Goal: Task Accomplishment & Management: Manage account settings

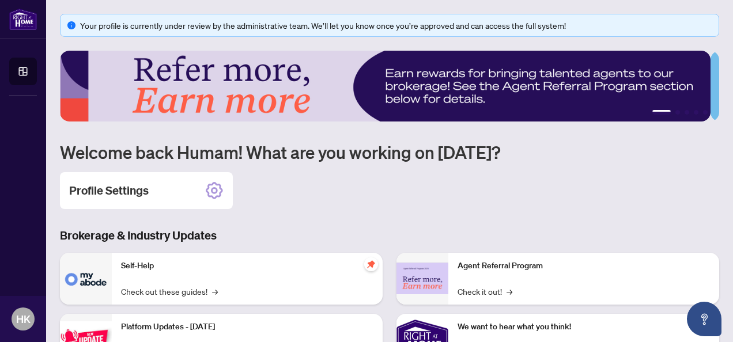
scroll to position [58, 0]
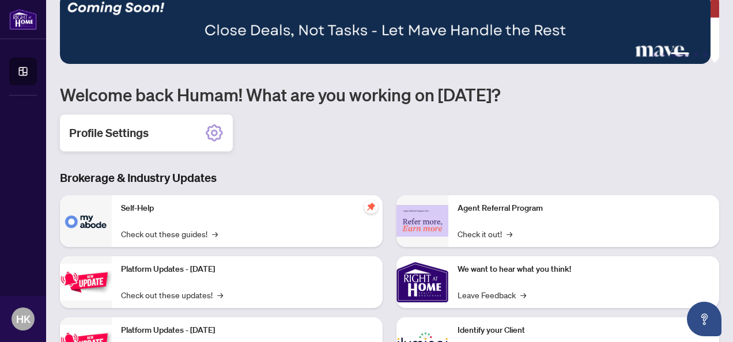
click at [191, 136] on div "Profile Settings" at bounding box center [146, 133] width 173 height 37
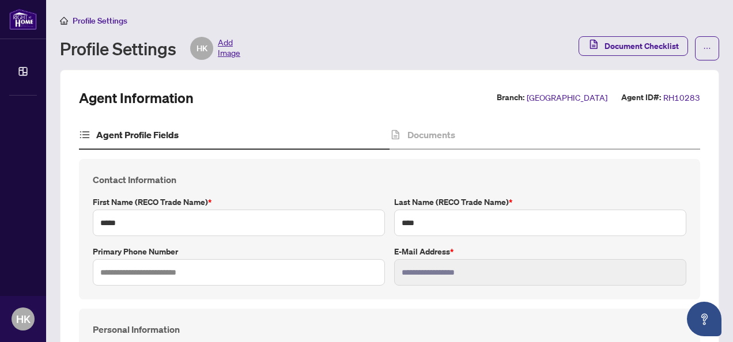
scroll to position [115, 0]
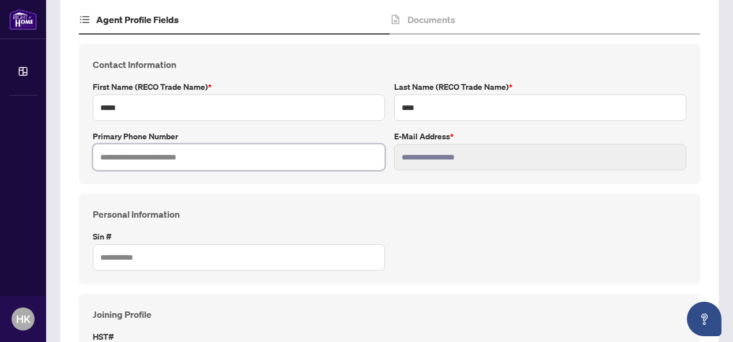
click at [220, 161] on input "text" at bounding box center [239, 157] width 292 height 27
type input "**********"
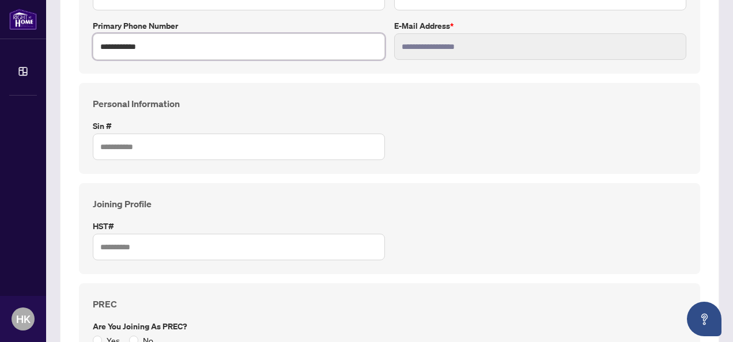
scroll to position [231, 0]
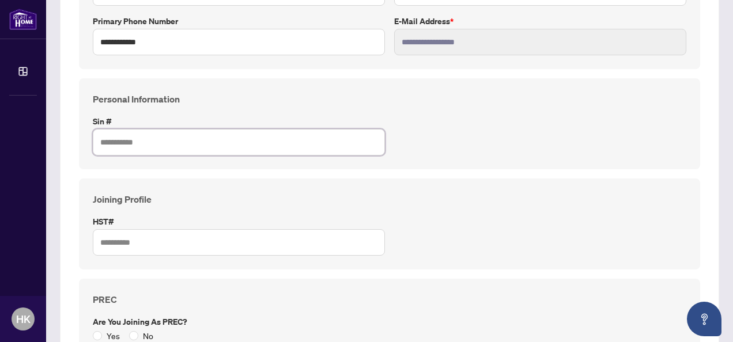
click at [167, 138] on input "text" at bounding box center [239, 142] width 292 height 27
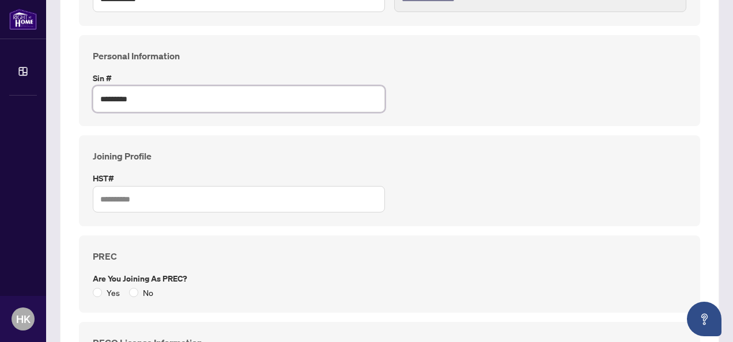
scroll to position [288, 0]
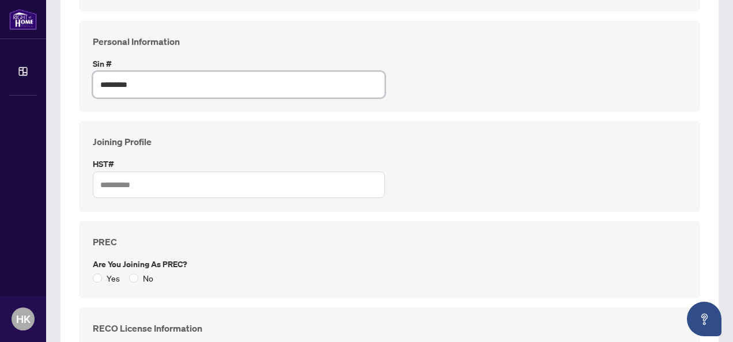
type input "*********"
click at [165, 185] on input "text" at bounding box center [239, 185] width 292 height 27
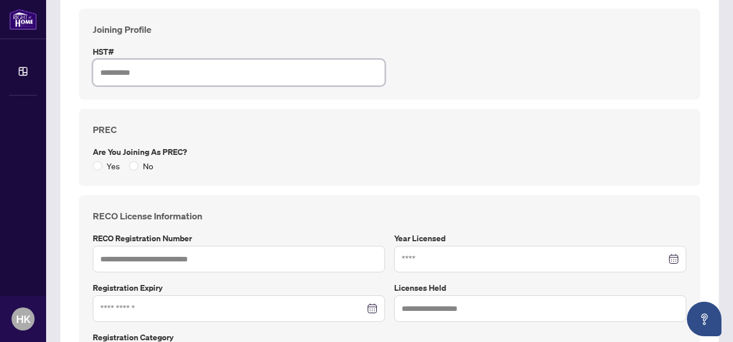
scroll to position [404, 0]
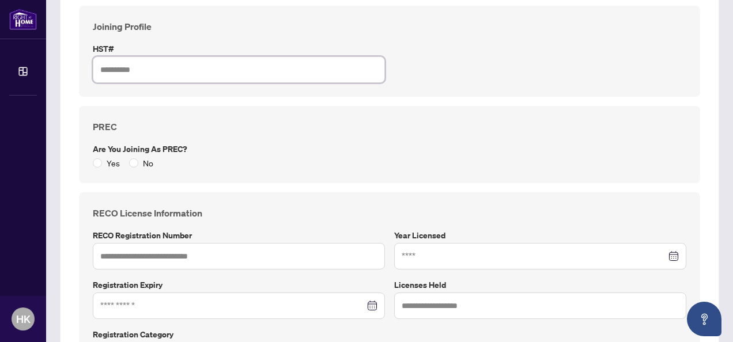
click at [170, 70] on input "text" at bounding box center [239, 70] width 292 height 27
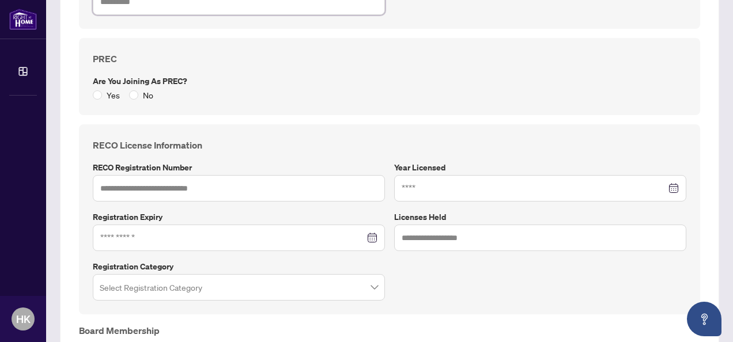
scroll to position [490, 0]
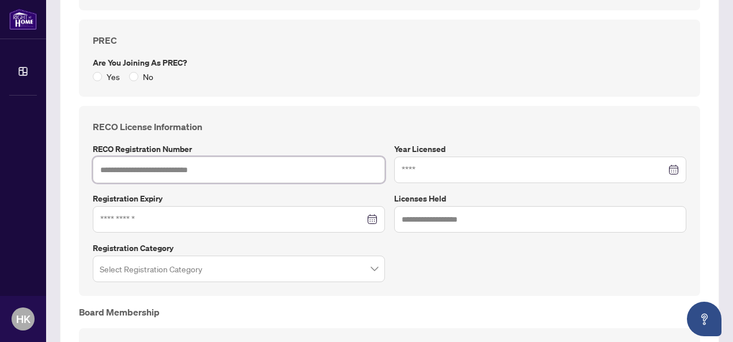
click at [172, 171] on input "text" at bounding box center [239, 170] width 292 height 27
click at [438, 171] on input at bounding box center [534, 170] width 265 height 13
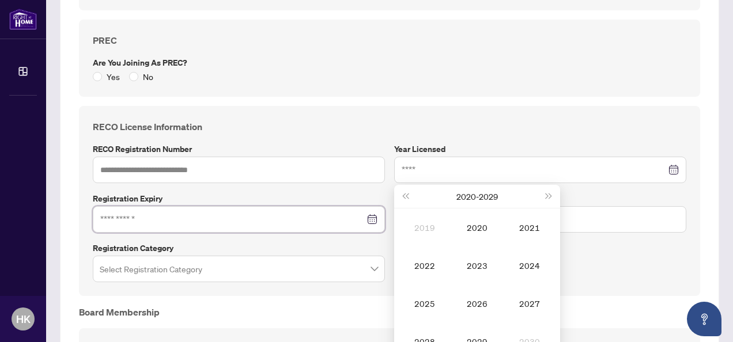
click at [280, 217] on input at bounding box center [232, 219] width 265 height 13
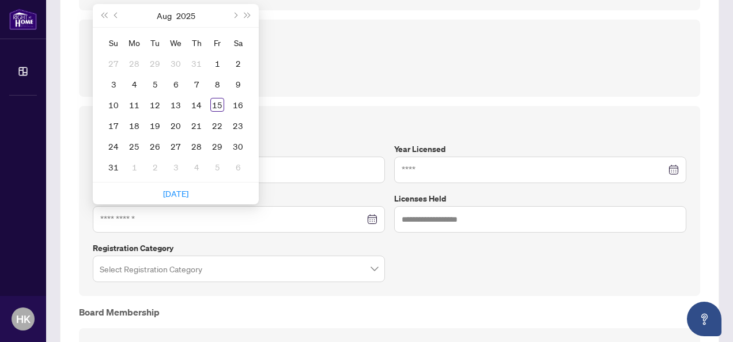
click at [411, 269] on div "RECO License Information RECO Registration Number Year Licensed [DATE] - [DATE]…" at bounding box center [389, 201] width 603 height 163
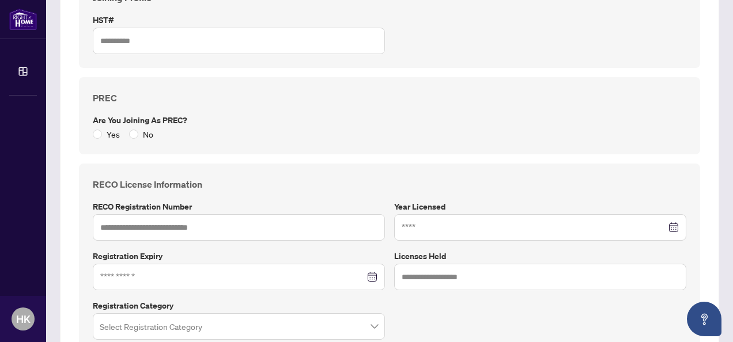
scroll to position [375, 0]
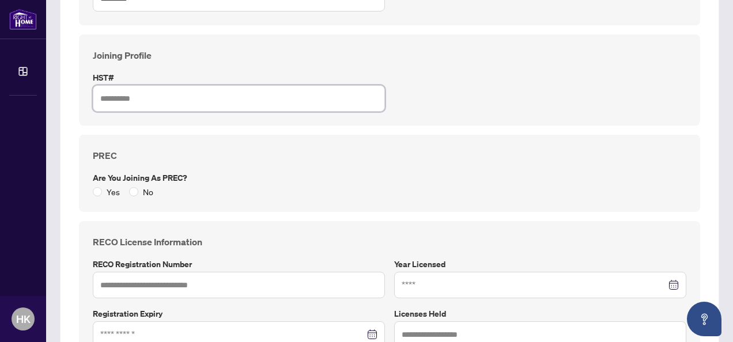
click at [187, 90] on input "text" at bounding box center [239, 98] width 292 height 27
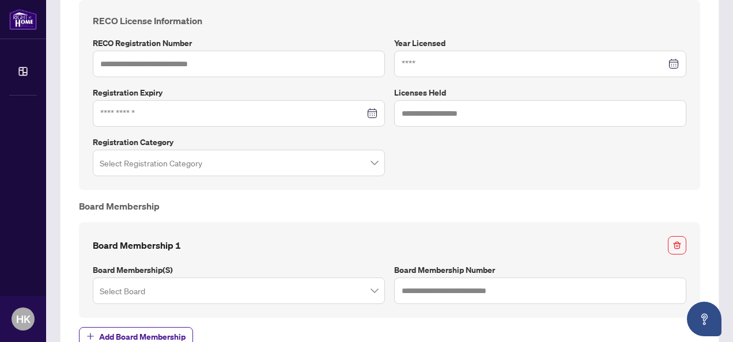
scroll to position [663, 0]
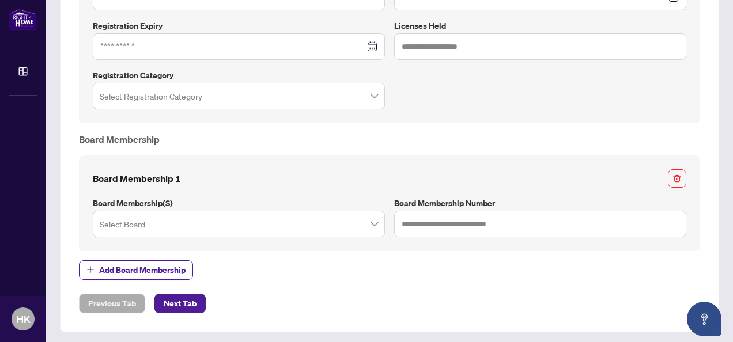
click at [274, 222] on input "search" at bounding box center [234, 225] width 268 height 25
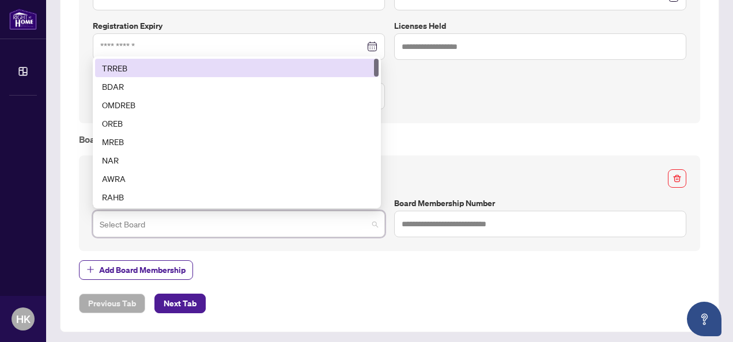
click at [206, 62] on div "TRREB" at bounding box center [237, 68] width 270 height 13
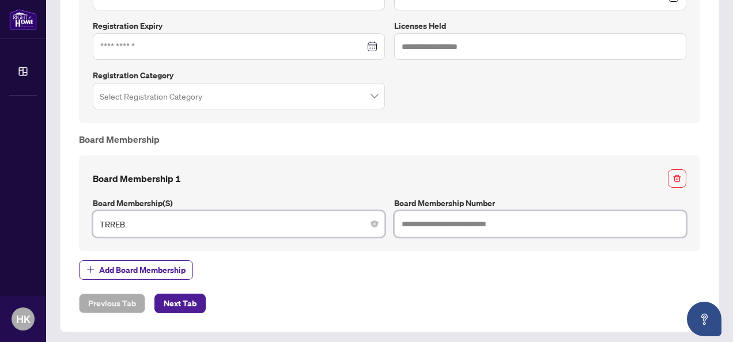
click at [496, 221] on input "text" at bounding box center [540, 224] width 292 height 27
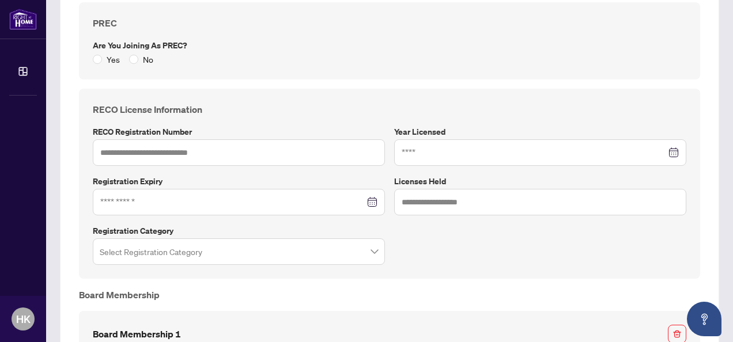
scroll to position [490, 0]
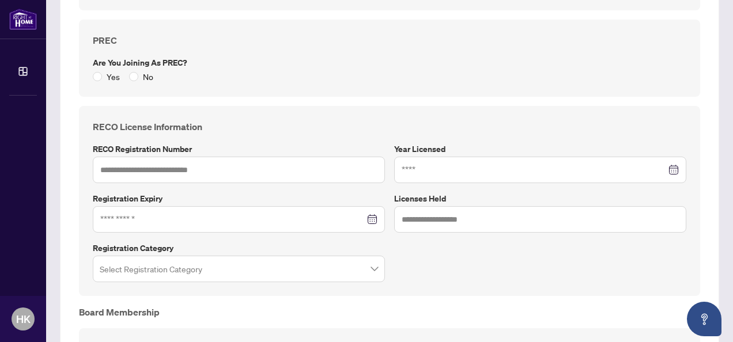
type input "*******"
click at [170, 171] on input "text" at bounding box center [239, 170] width 292 height 27
type input "*******"
click at [440, 165] on input at bounding box center [534, 170] width 265 height 13
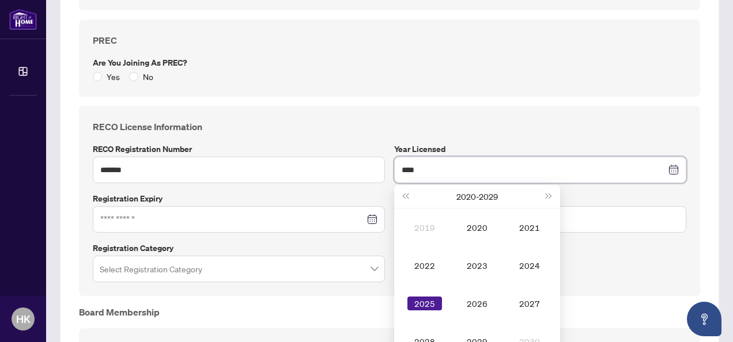
type input "****"
click at [348, 98] on div "**********" at bounding box center [389, 61] width 631 height 784
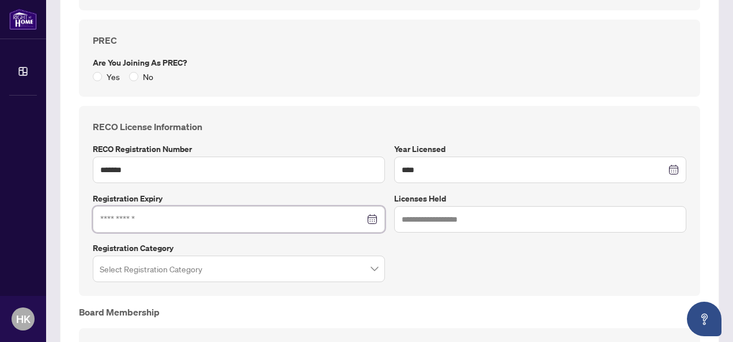
click at [202, 221] on input at bounding box center [232, 219] width 265 height 13
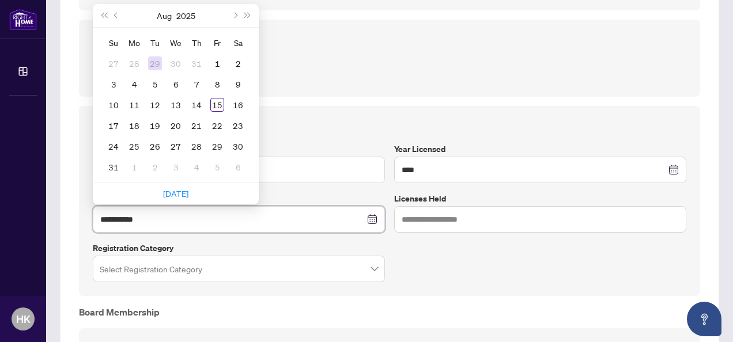
type input "**********"
click at [116, 6] on button "Previous month (PageUp)" at bounding box center [116, 15] width 13 height 23
click at [186, 10] on button "2025" at bounding box center [185, 15] width 19 height 23
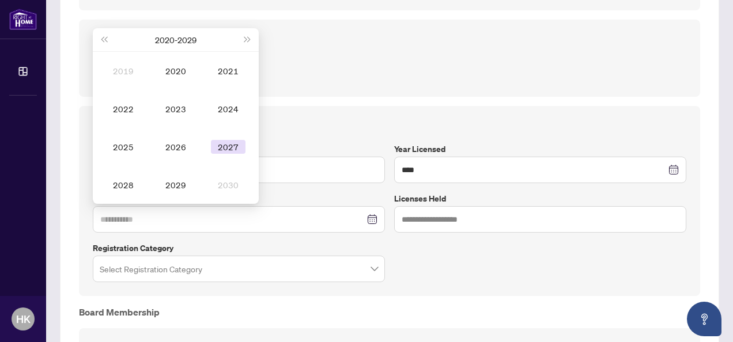
click at [228, 151] on td "2027" at bounding box center [228, 147] width 52 height 38
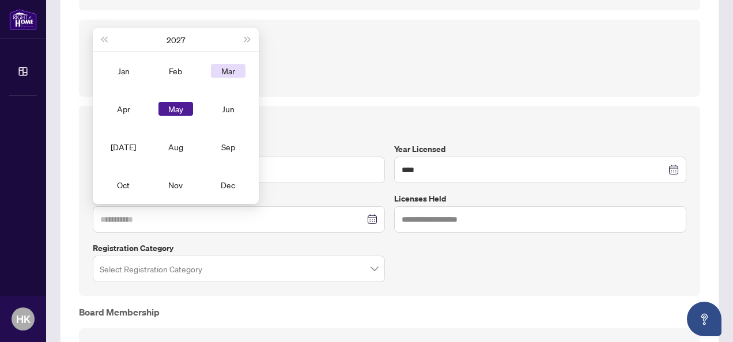
click at [219, 73] on div "Mar" at bounding box center [228, 71] width 35 height 14
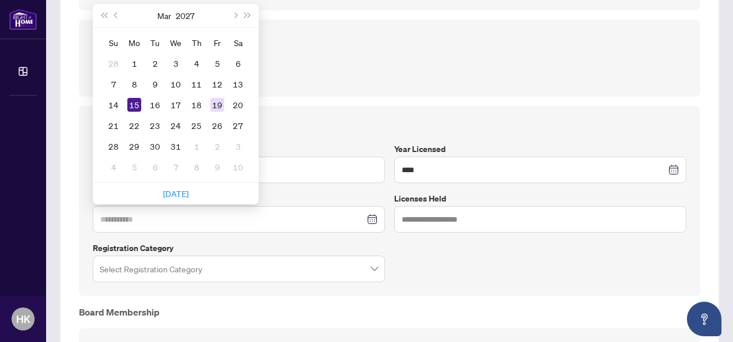
type input "**********"
click at [213, 102] on div "19" at bounding box center [217, 105] width 14 height 14
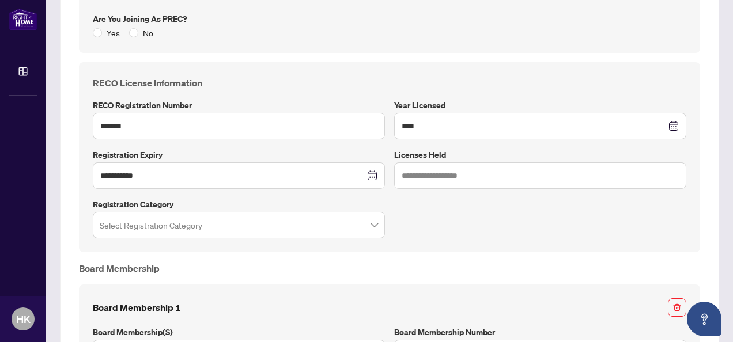
scroll to position [548, 0]
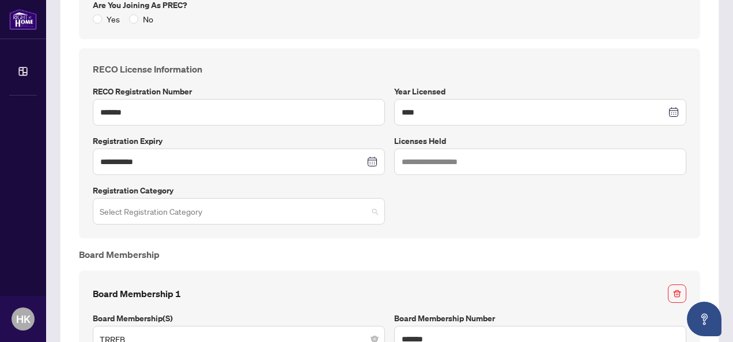
click at [200, 213] on input "search" at bounding box center [234, 213] width 268 height 25
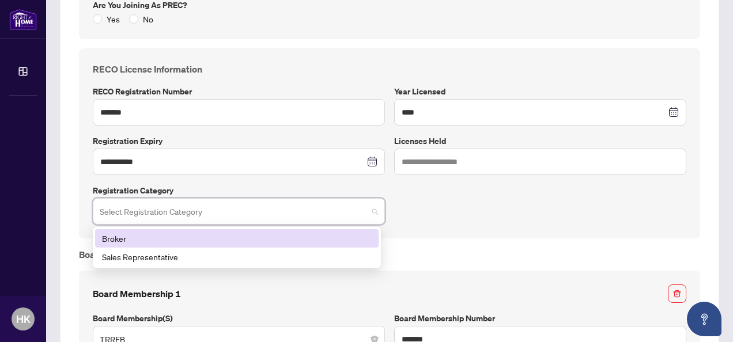
click at [187, 239] on div "Broker" at bounding box center [237, 238] width 270 height 13
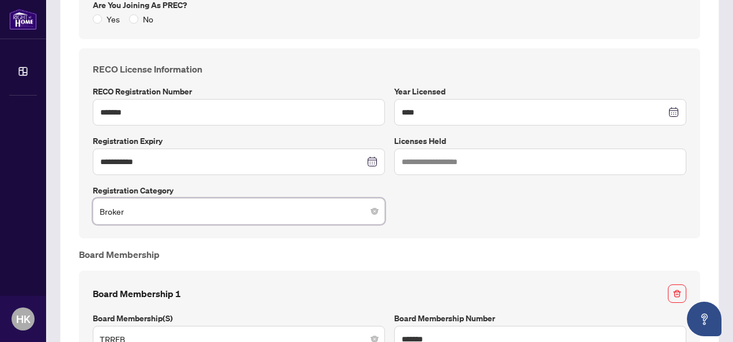
click at [259, 209] on span "Broker" at bounding box center [239, 212] width 278 height 22
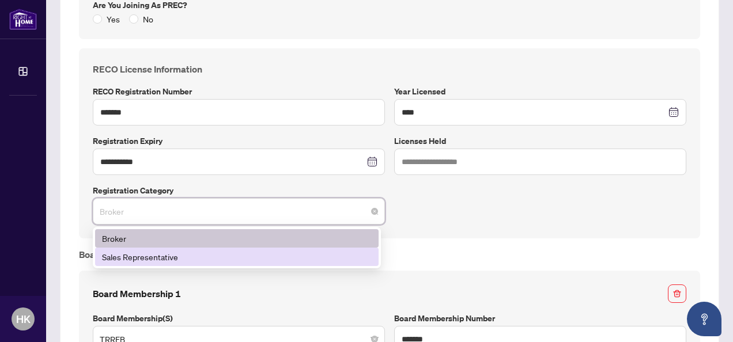
click at [240, 253] on div "Sales Representative" at bounding box center [237, 257] width 270 height 13
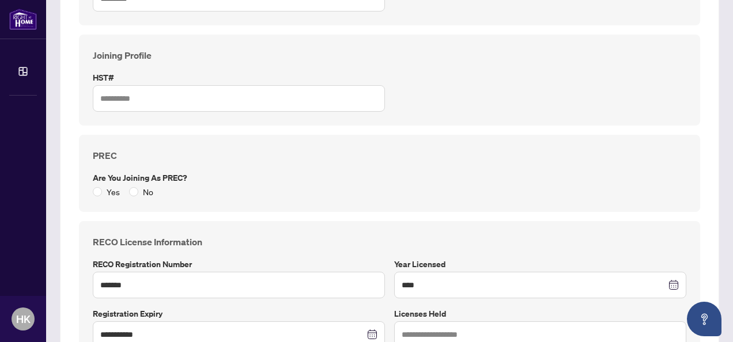
scroll to position [663, 0]
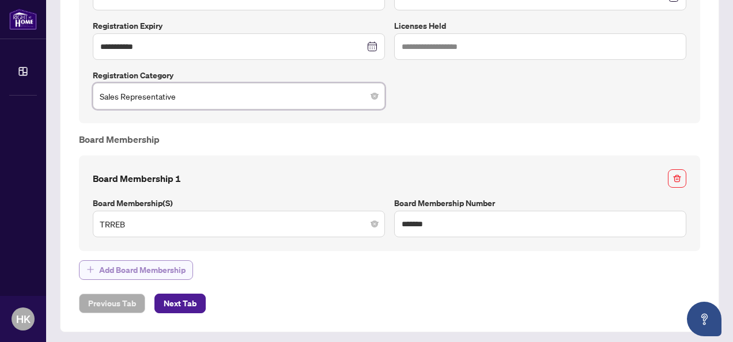
click at [158, 265] on span "Add Board Membership" at bounding box center [142, 270] width 86 height 18
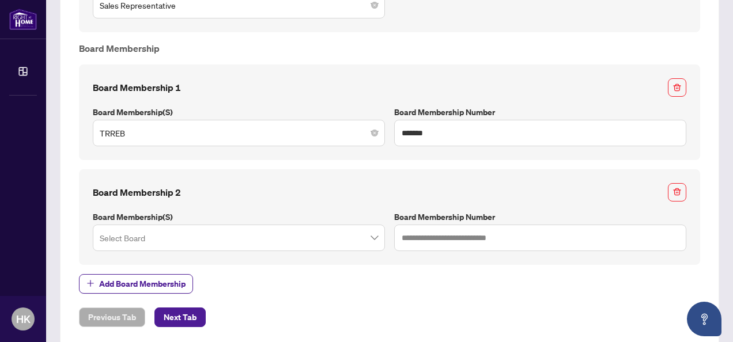
scroll to position [768, 0]
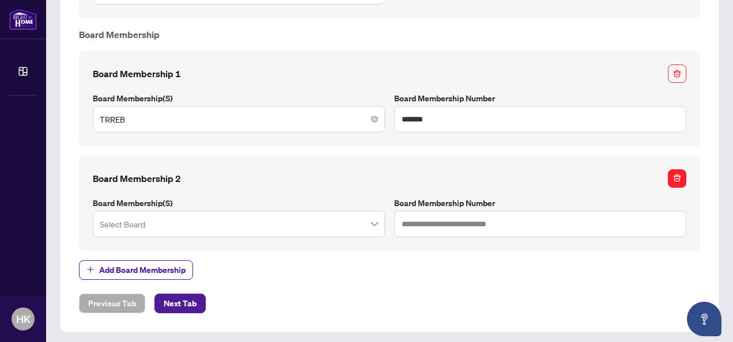
click at [675, 180] on button "button" at bounding box center [677, 179] width 18 height 18
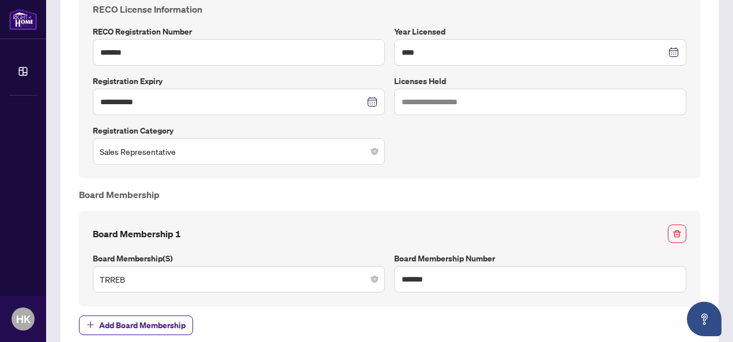
scroll to position [548, 0]
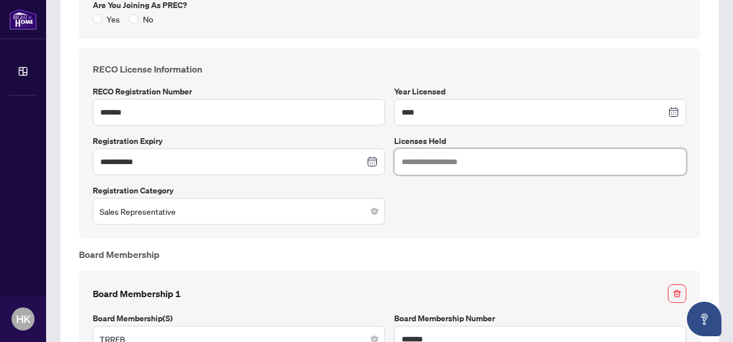
click at [436, 167] on input "text" at bounding box center [540, 162] width 292 height 27
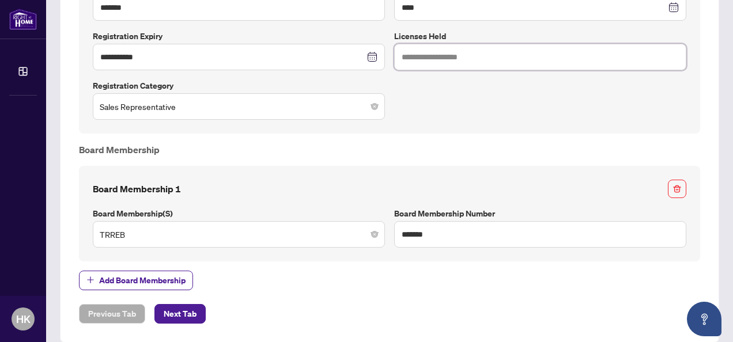
scroll to position [663, 0]
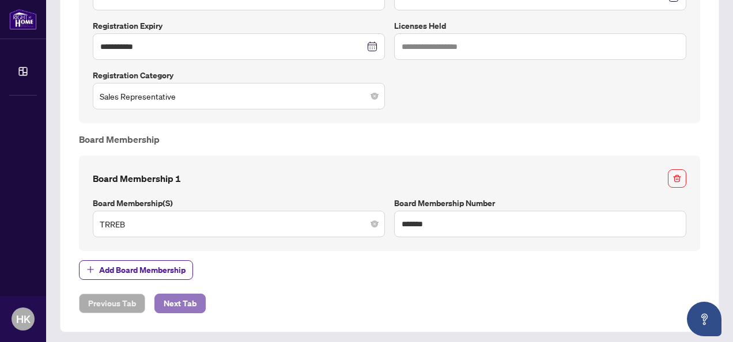
click at [183, 300] on span "Next Tab" at bounding box center [180, 304] width 33 height 18
